Goal: Information Seeking & Learning: Learn about a topic

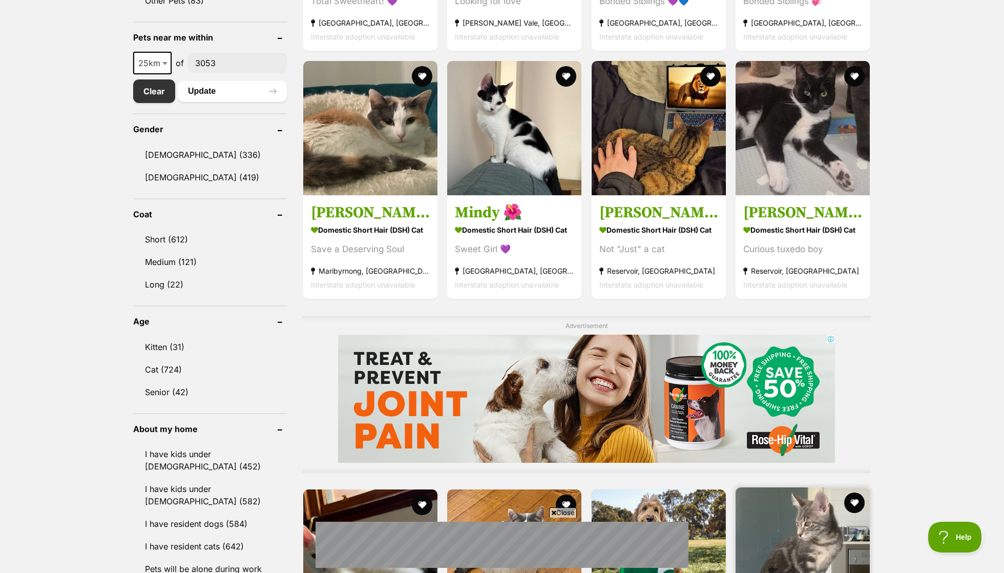
scroll to position [980, 0]
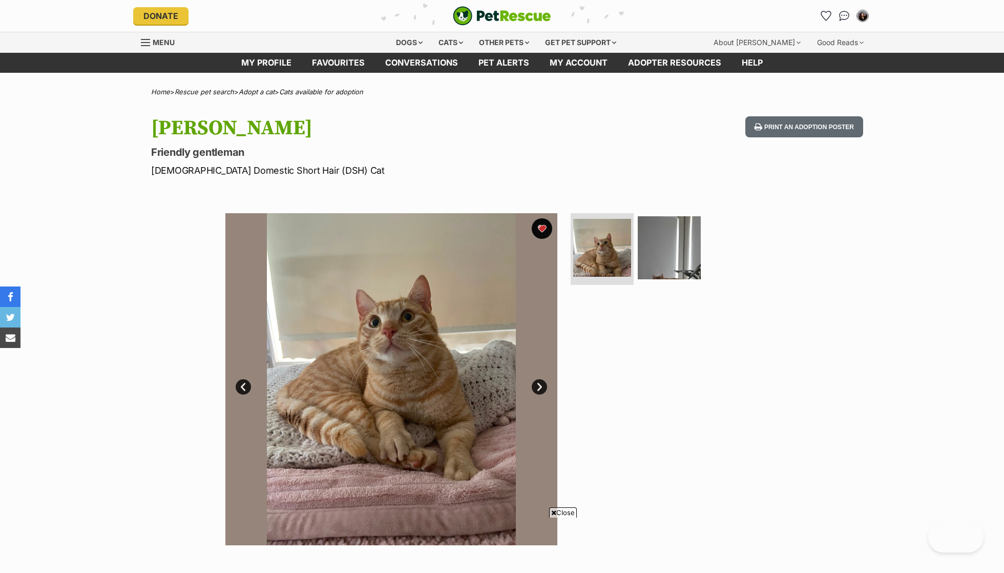
scroll to position [557, 0]
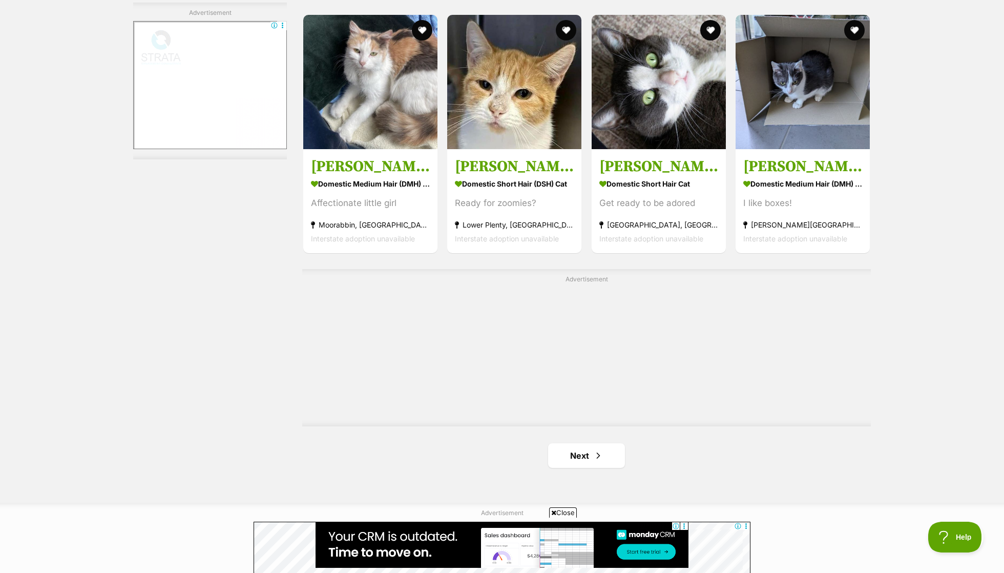
scroll to position [1605, 0]
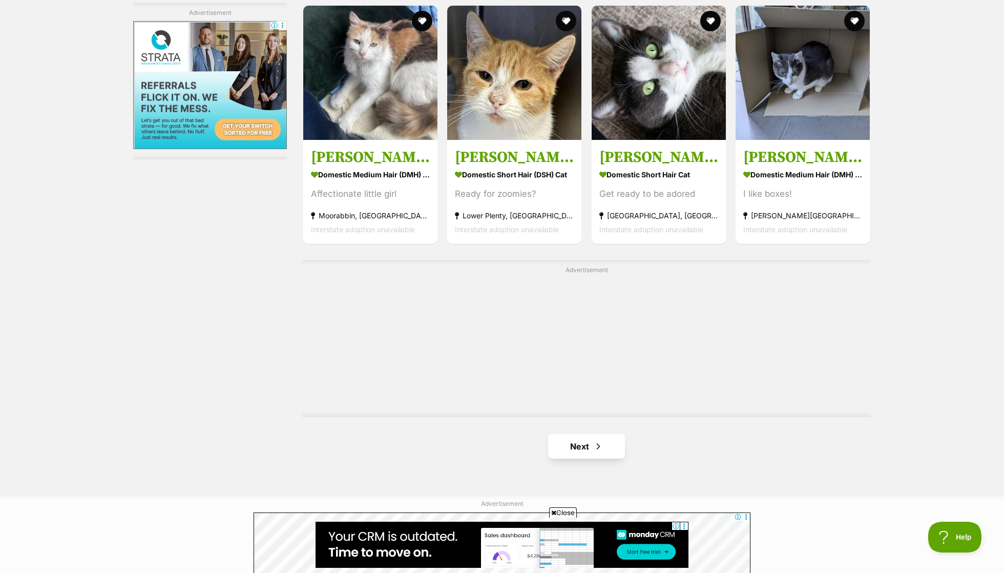
click at [597, 441] on link "Next" at bounding box center [586, 446] width 77 height 25
